Goal: Transaction & Acquisition: Purchase product/service

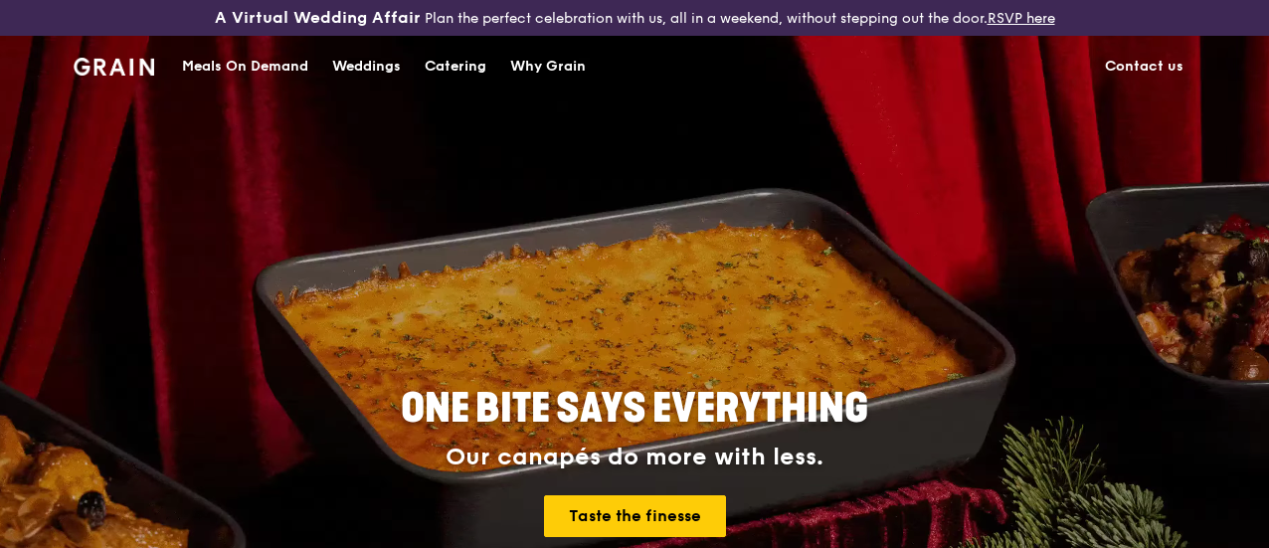
click at [475, 79] on div "Catering" at bounding box center [456, 67] width 62 height 60
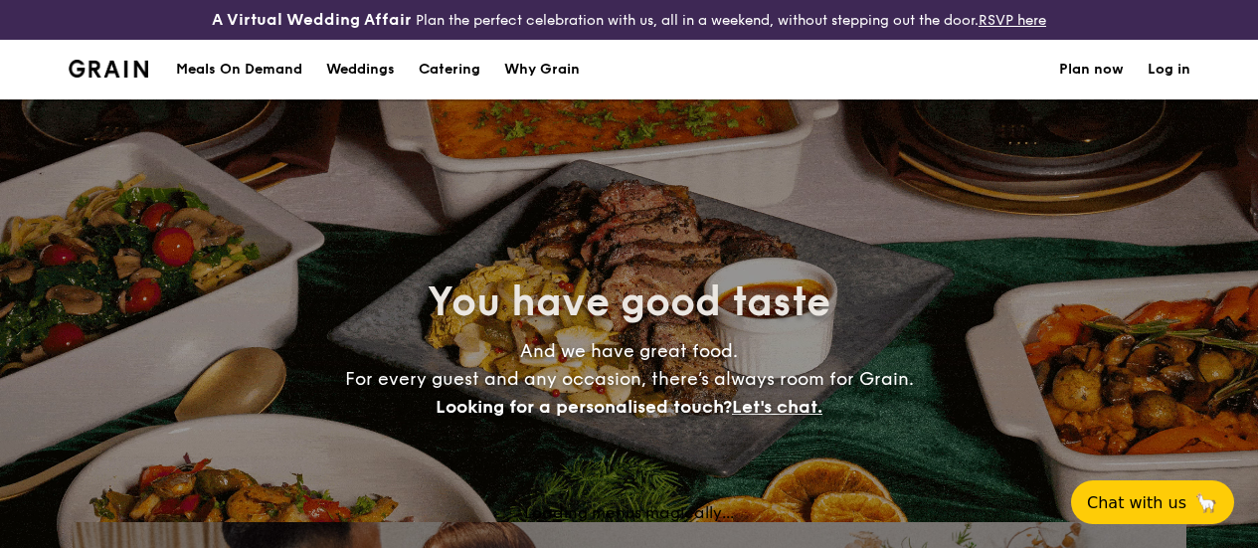
select select
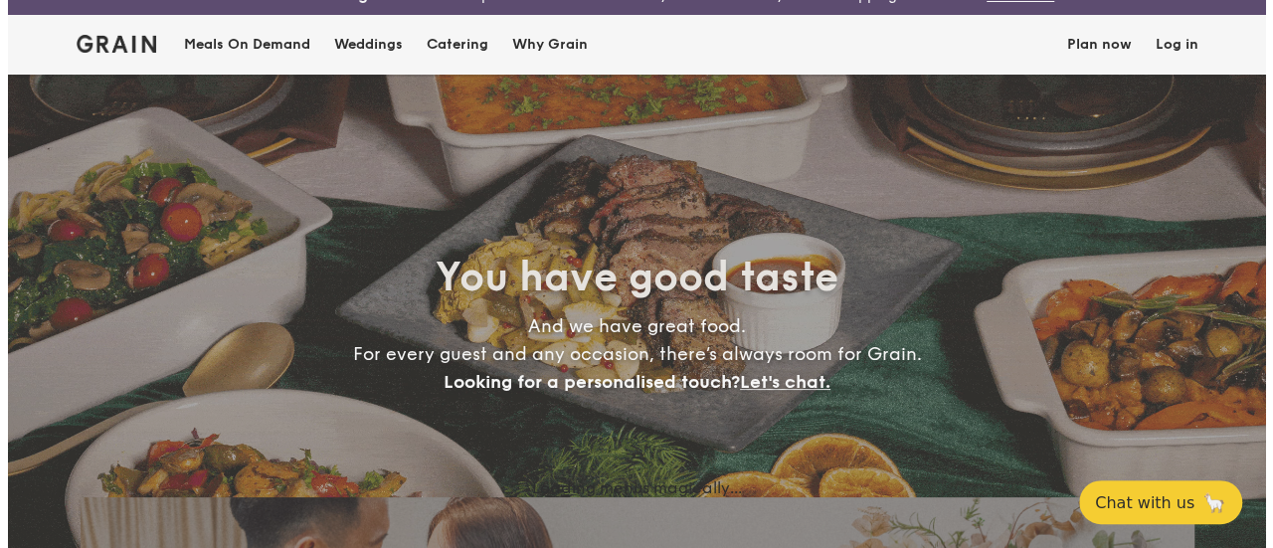
scroll to position [182, 0]
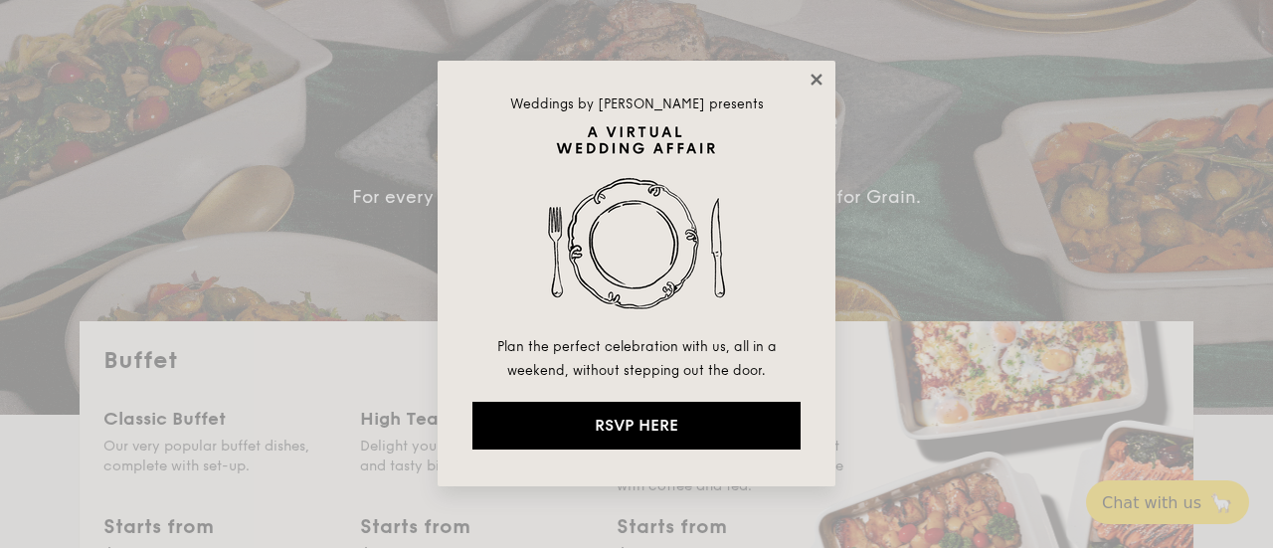
click at [810, 82] on icon at bounding box center [817, 80] width 18 height 18
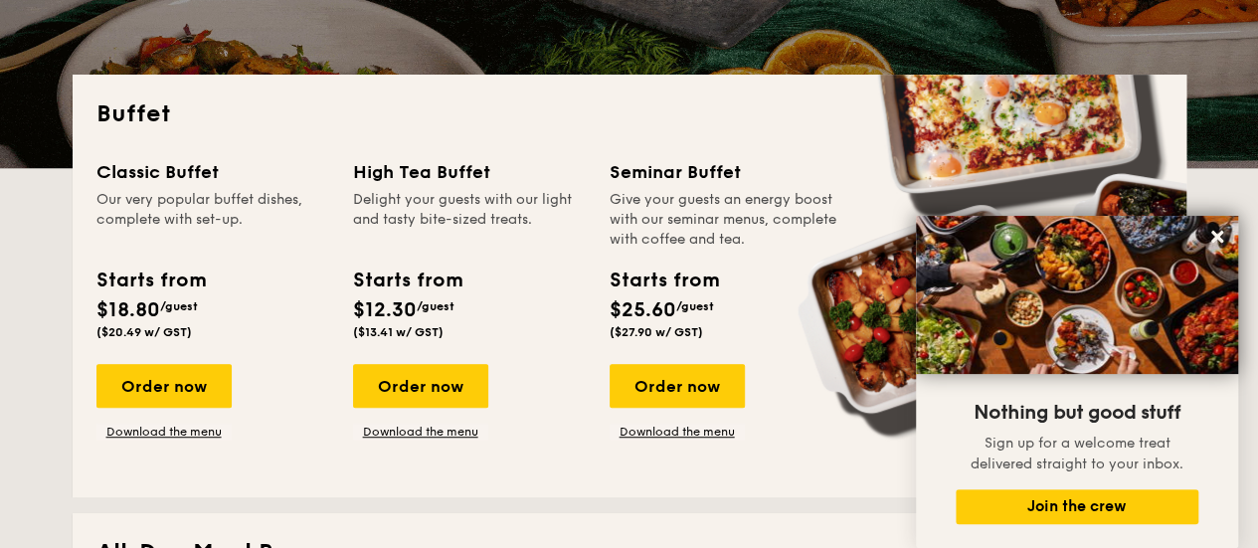
scroll to position [398, 0]
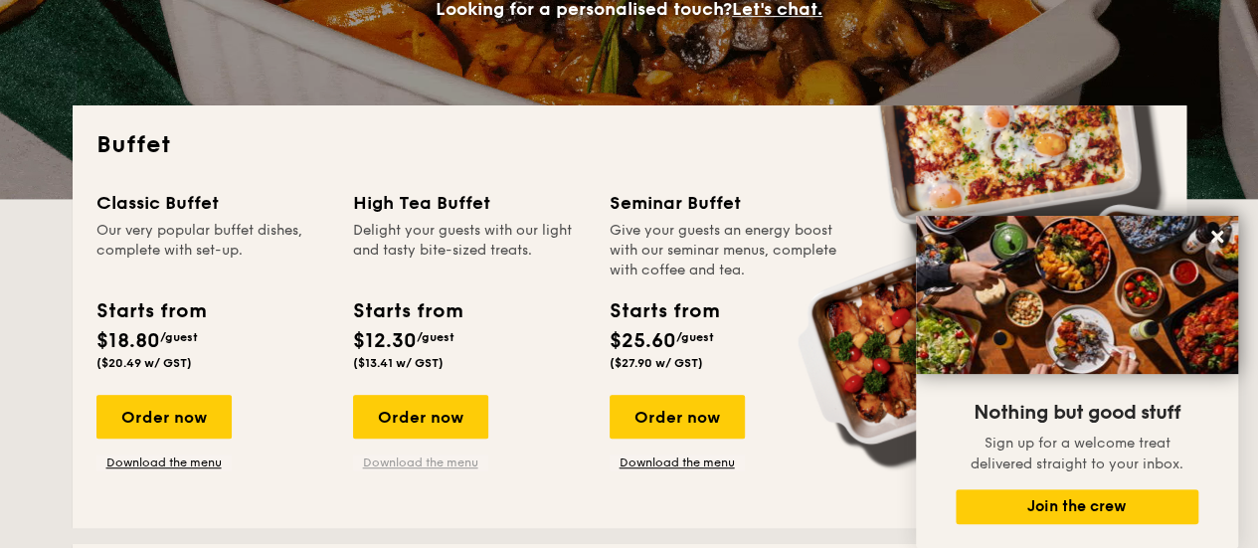
click at [434, 470] on link "Download the menu" at bounding box center [420, 462] width 135 height 16
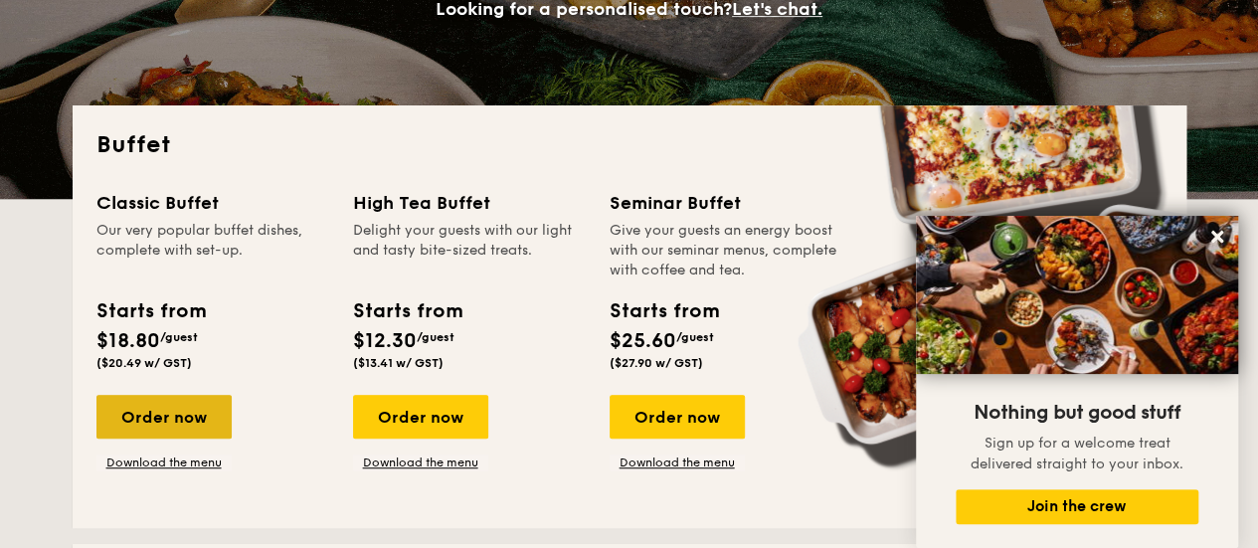
click at [125, 437] on div "Order now" at bounding box center [163, 417] width 135 height 44
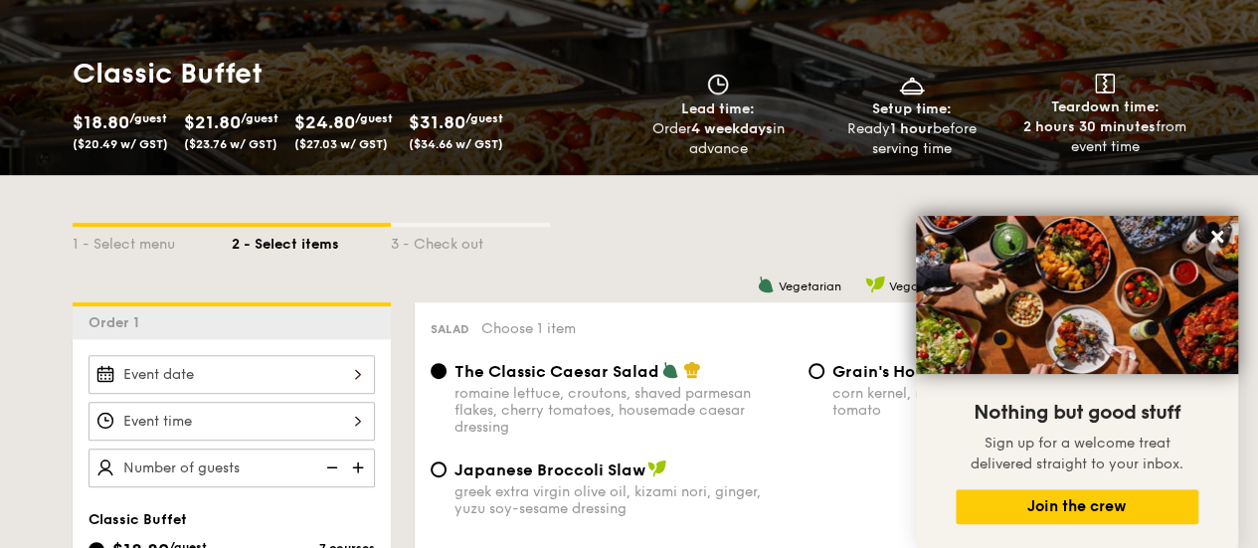
scroll to position [398, 0]
